Goal: Task Accomplishment & Management: Manage account settings

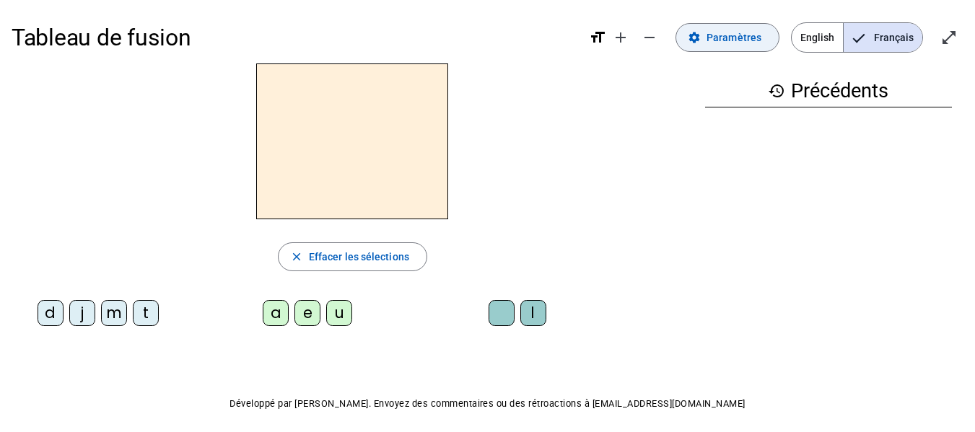
click at [760, 38] on span "Paramètres" at bounding box center [734, 37] width 55 height 17
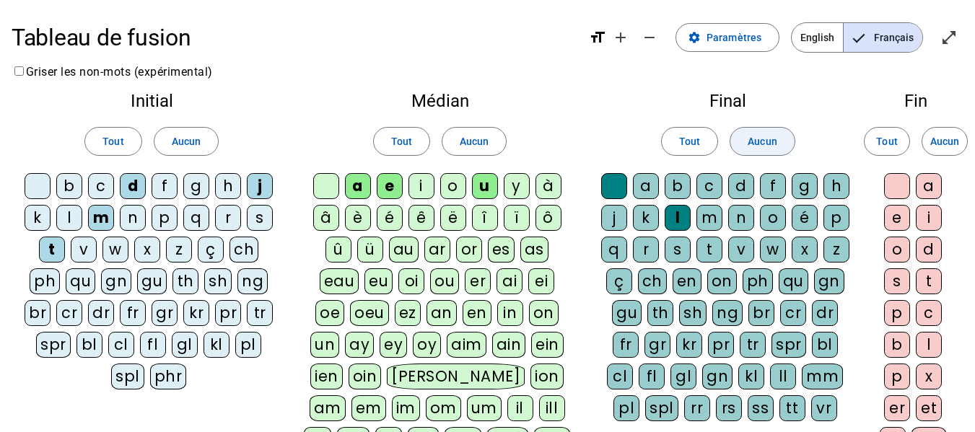
click at [775, 142] on span "Aucun" at bounding box center [762, 141] width 29 height 17
click at [482, 143] on span "Aucun" at bounding box center [474, 141] width 29 height 17
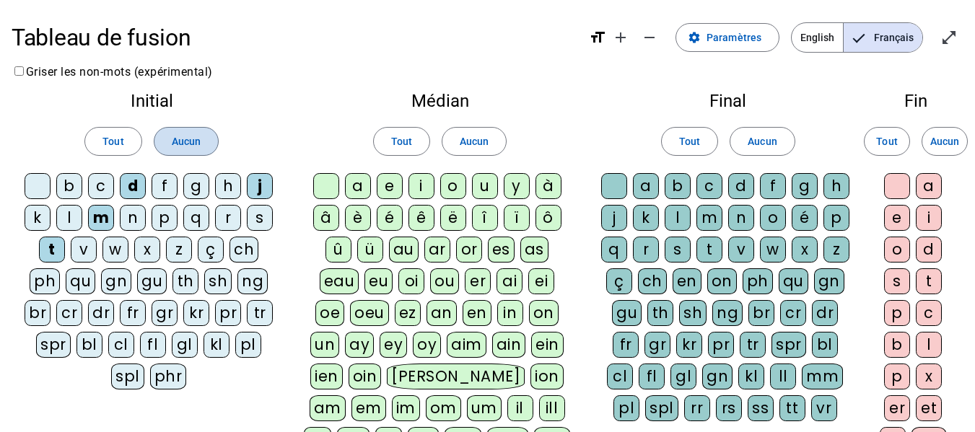
click at [186, 150] on span at bounding box center [186, 141] width 64 height 35
click at [128, 188] on div "d" at bounding box center [133, 186] width 26 height 26
drag, startPoint x: 264, startPoint y: 187, endPoint x: 184, endPoint y: 212, distance: 83.3
click at [261, 188] on div "j" at bounding box center [260, 186] width 26 height 26
drag, startPoint x: 69, startPoint y: 215, endPoint x: 103, endPoint y: 217, distance: 34.0
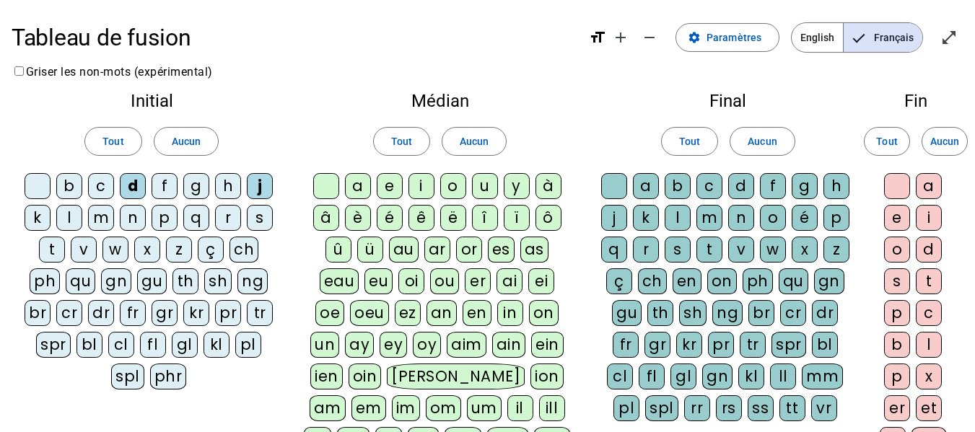
click at [70, 215] on div "l" at bounding box center [69, 218] width 26 height 26
click at [108, 217] on div "m" at bounding box center [101, 218] width 26 height 26
click at [48, 244] on div "t" at bounding box center [52, 250] width 26 height 26
click at [358, 184] on div "a" at bounding box center [358, 186] width 26 height 26
drag, startPoint x: 396, startPoint y: 181, endPoint x: 455, endPoint y: 183, distance: 58.5
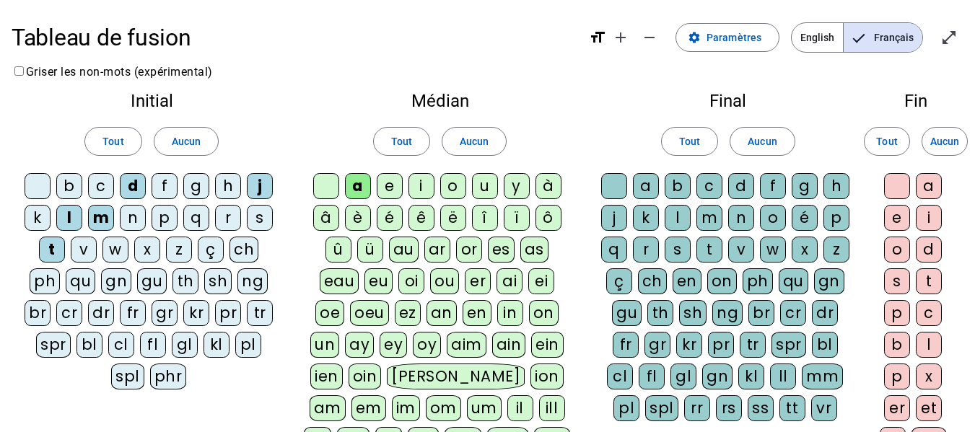
click at [397, 181] on div "e" at bounding box center [390, 186] width 26 height 26
click at [487, 186] on div "u" at bounding box center [485, 186] width 26 height 26
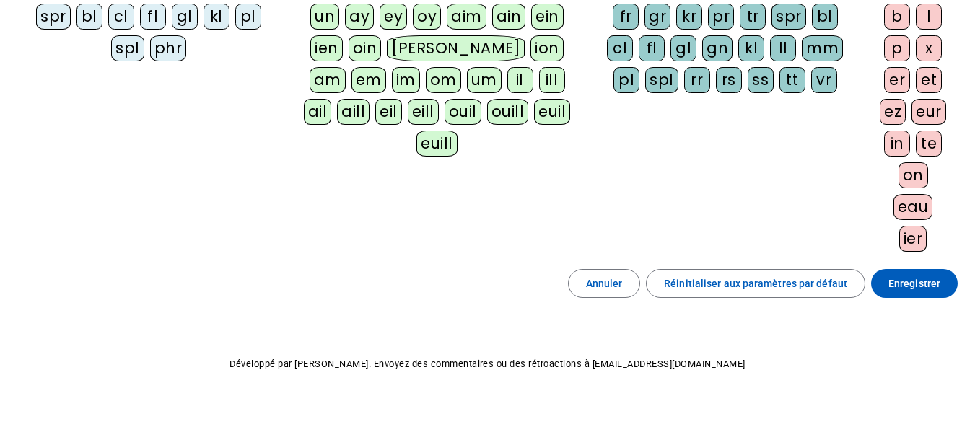
scroll to position [346, 0]
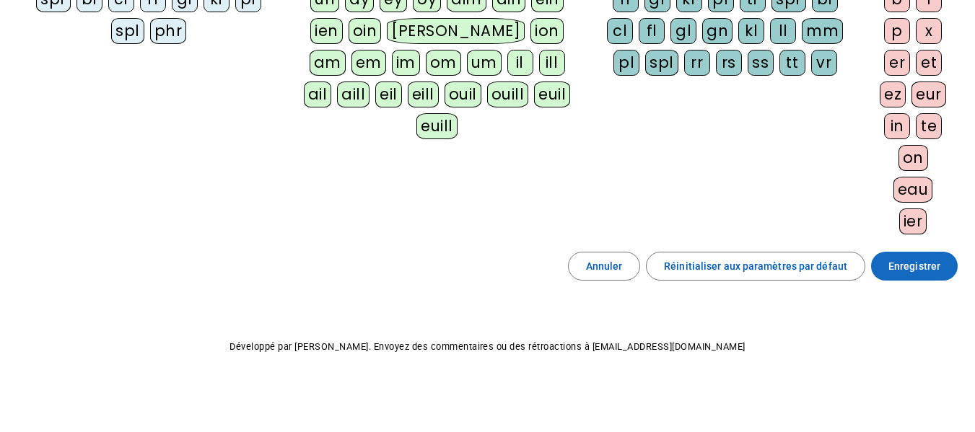
click at [917, 268] on span "Enregistrer" at bounding box center [915, 266] width 52 height 17
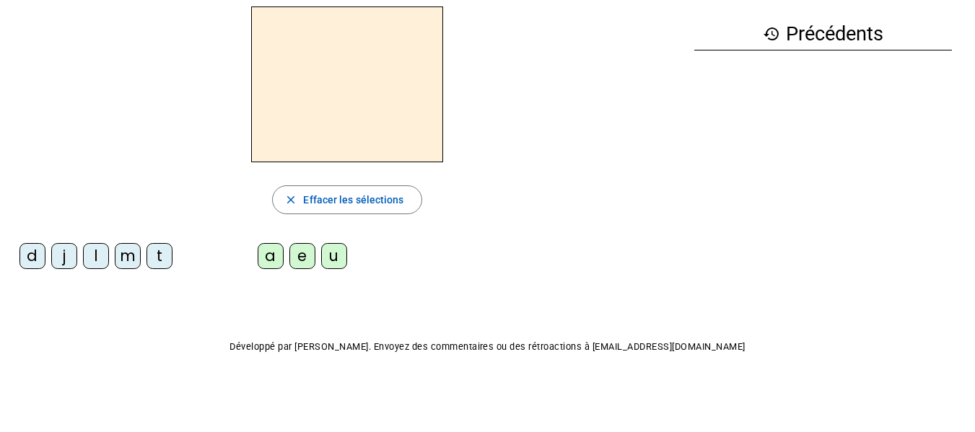
scroll to position [57, 0]
